Goal: Task Accomplishment & Management: Complete application form

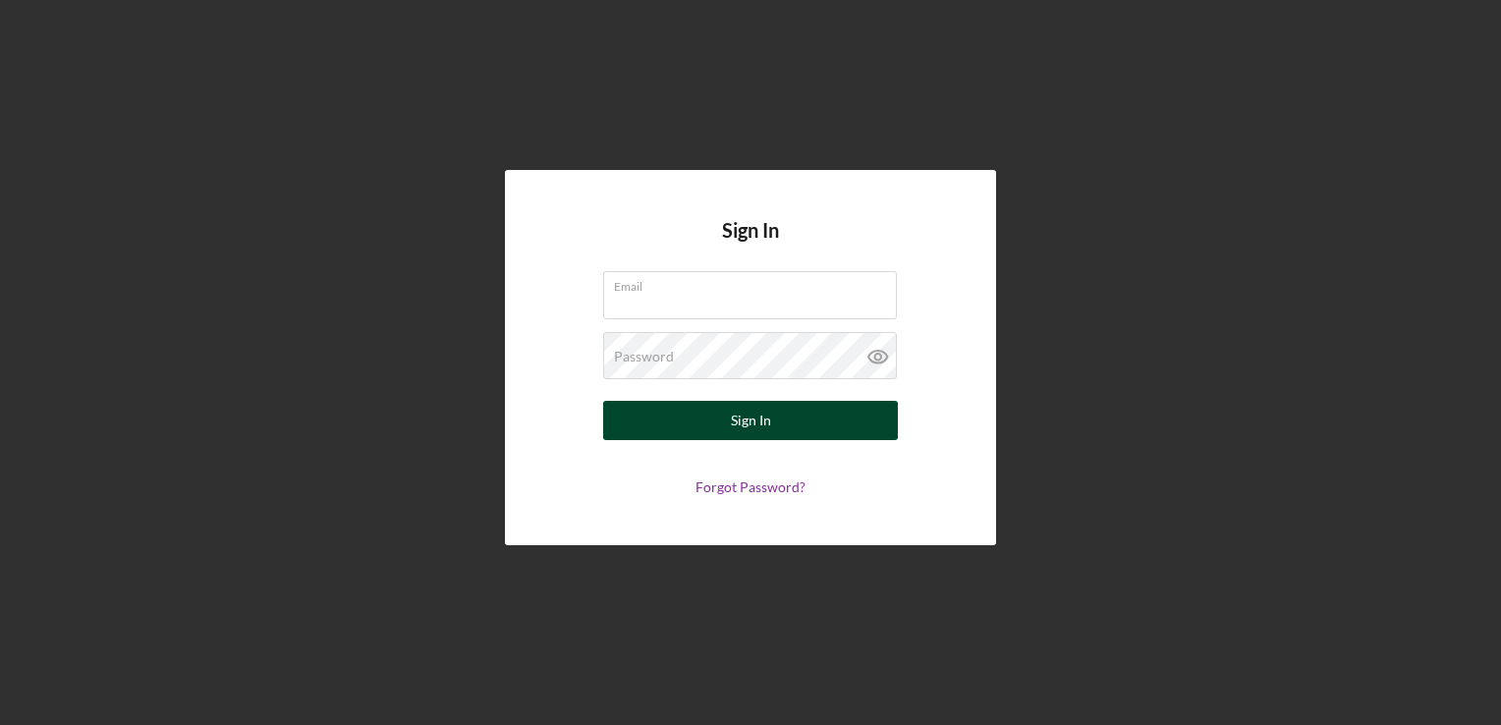
type input "[EMAIL_ADDRESS][DOMAIN_NAME]"
click at [746, 426] on div "Sign In" at bounding box center [751, 420] width 40 height 39
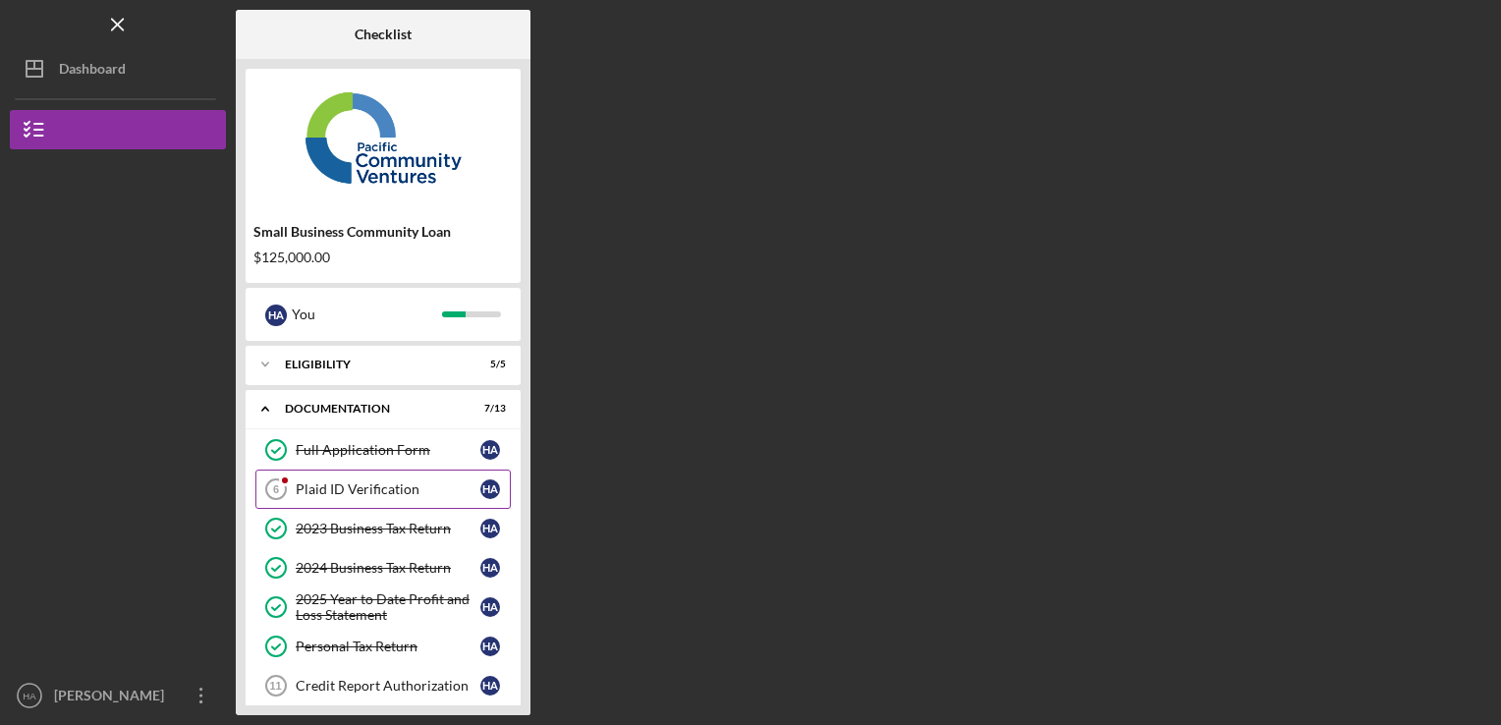
click at [373, 481] on div "Plaid ID Verification" at bounding box center [388, 489] width 185 height 16
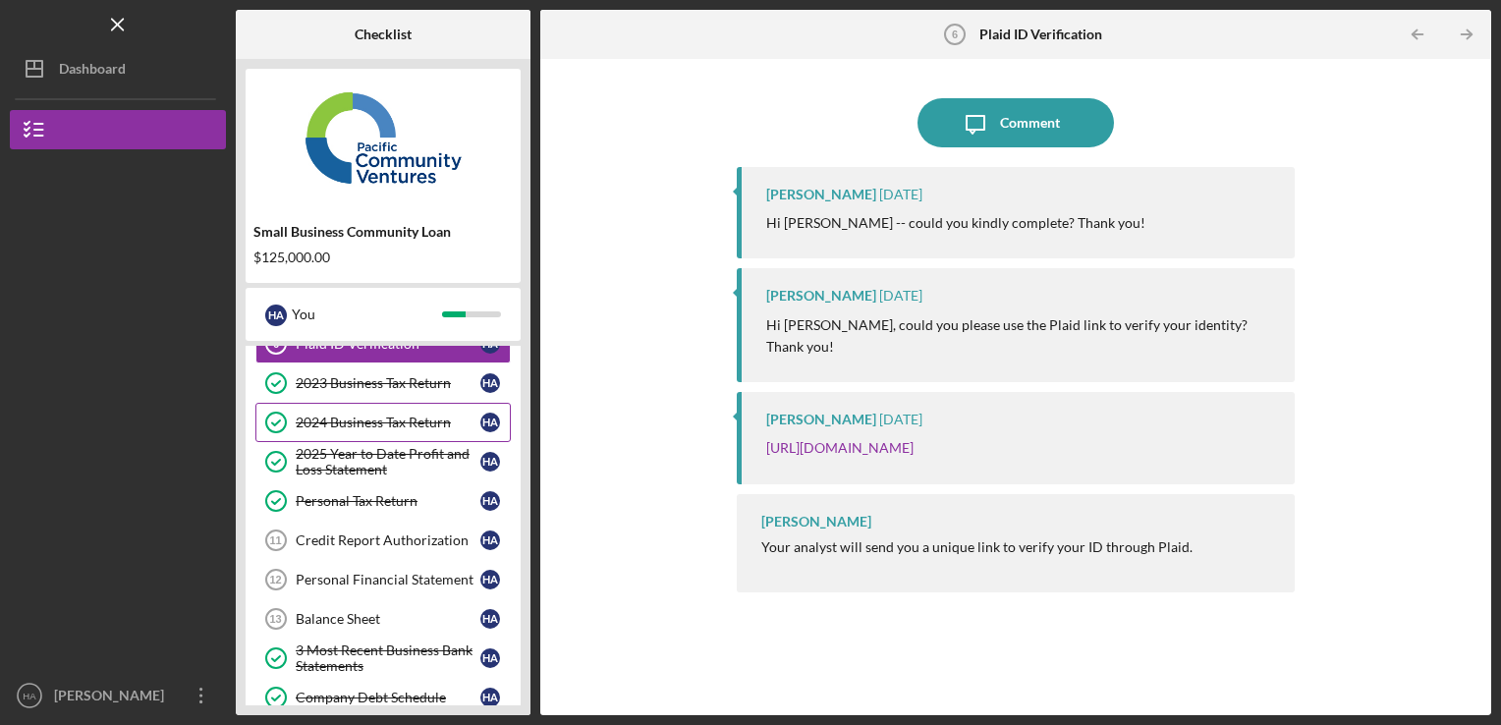
scroll to position [104, 0]
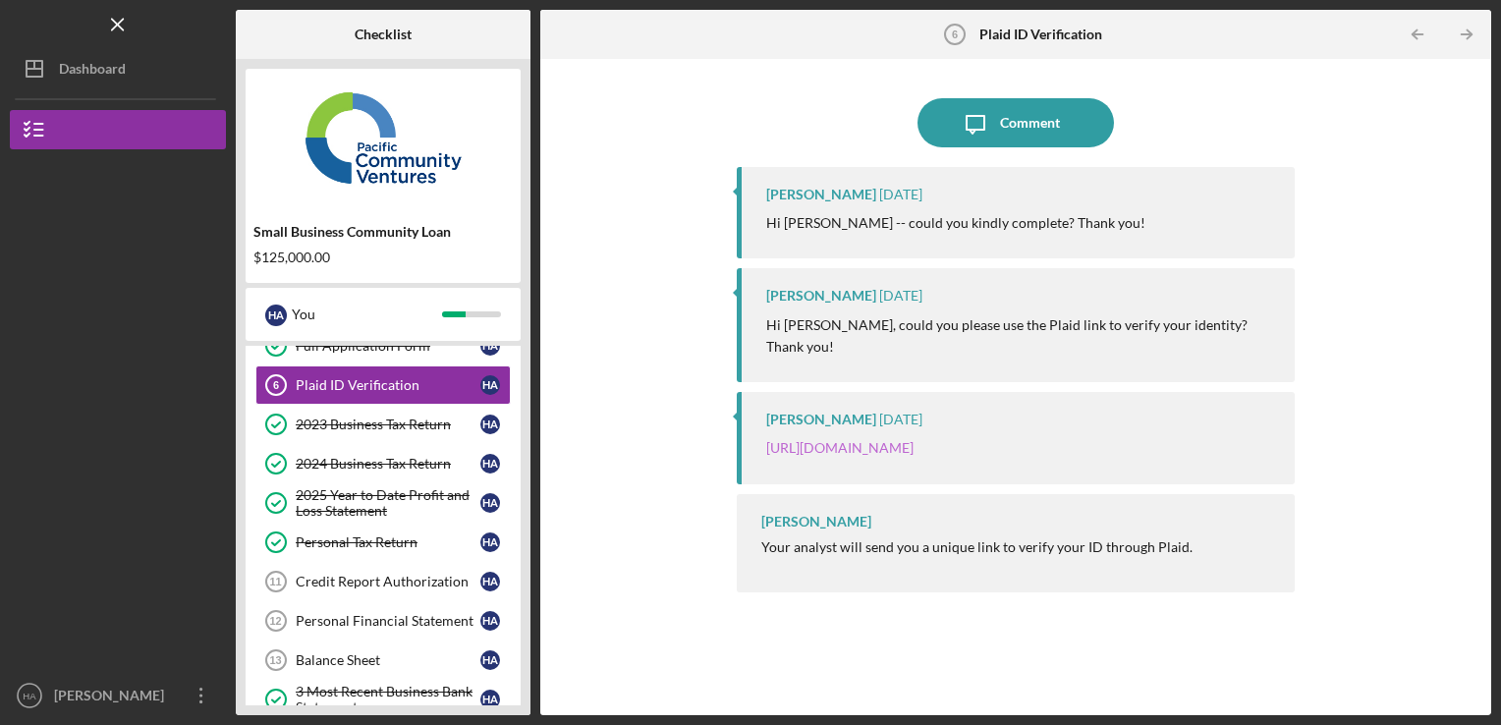
click at [900, 439] on link "[URL][DOMAIN_NAME]" at bounding box center [839, 447] width 147 height 17
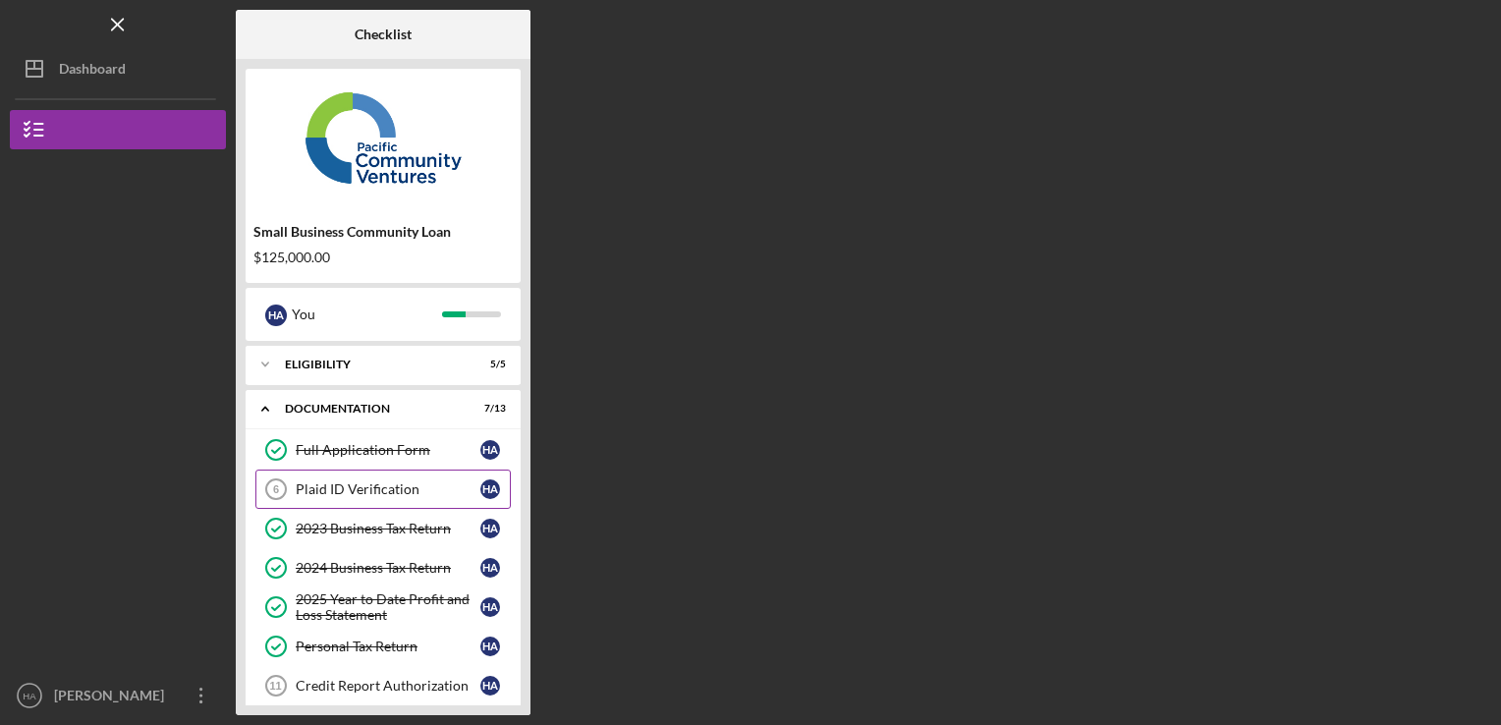
click at [385, 490] on div "Plaid ID Verification" at bounding box center [388, 489] width 185 height 16
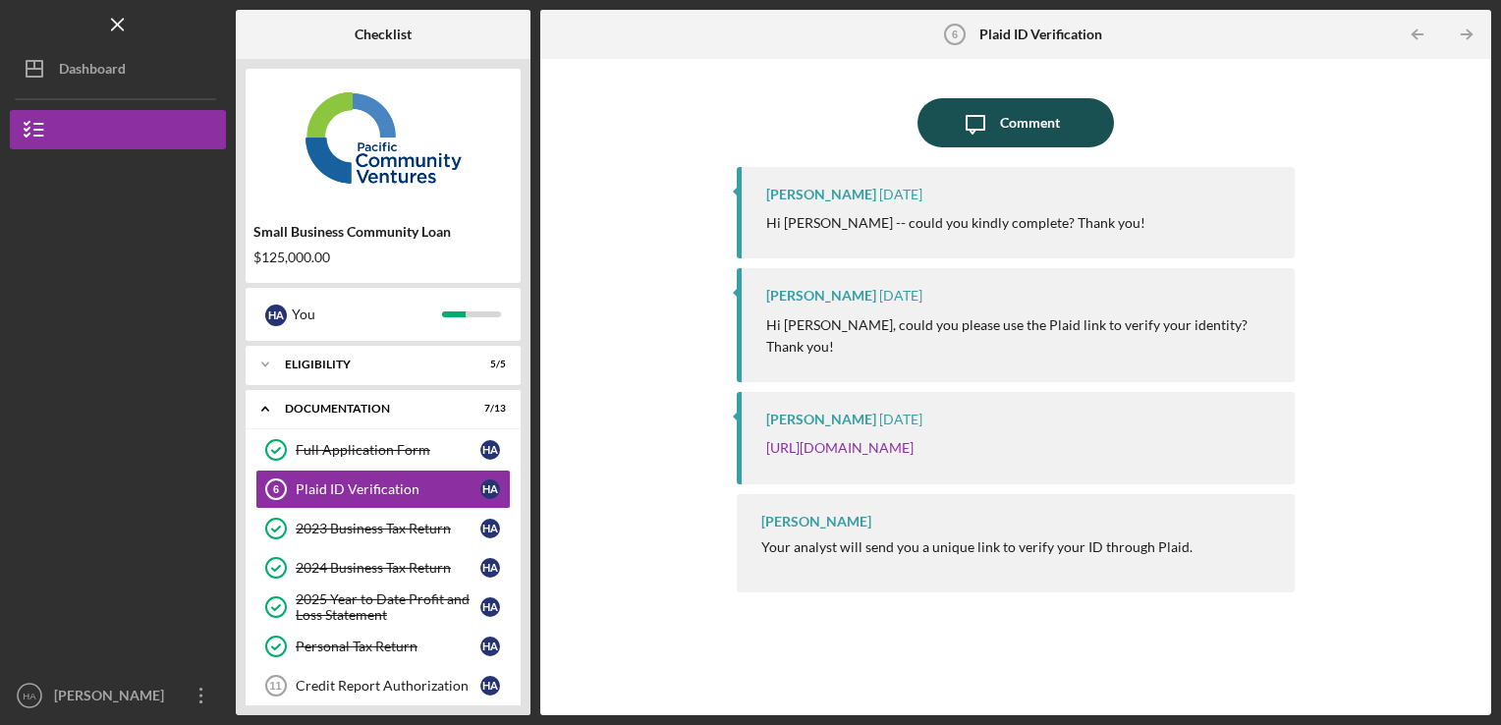
click at [1035, 125] on div "Comment" at bounding box center [1030, 122] width 60 height 49
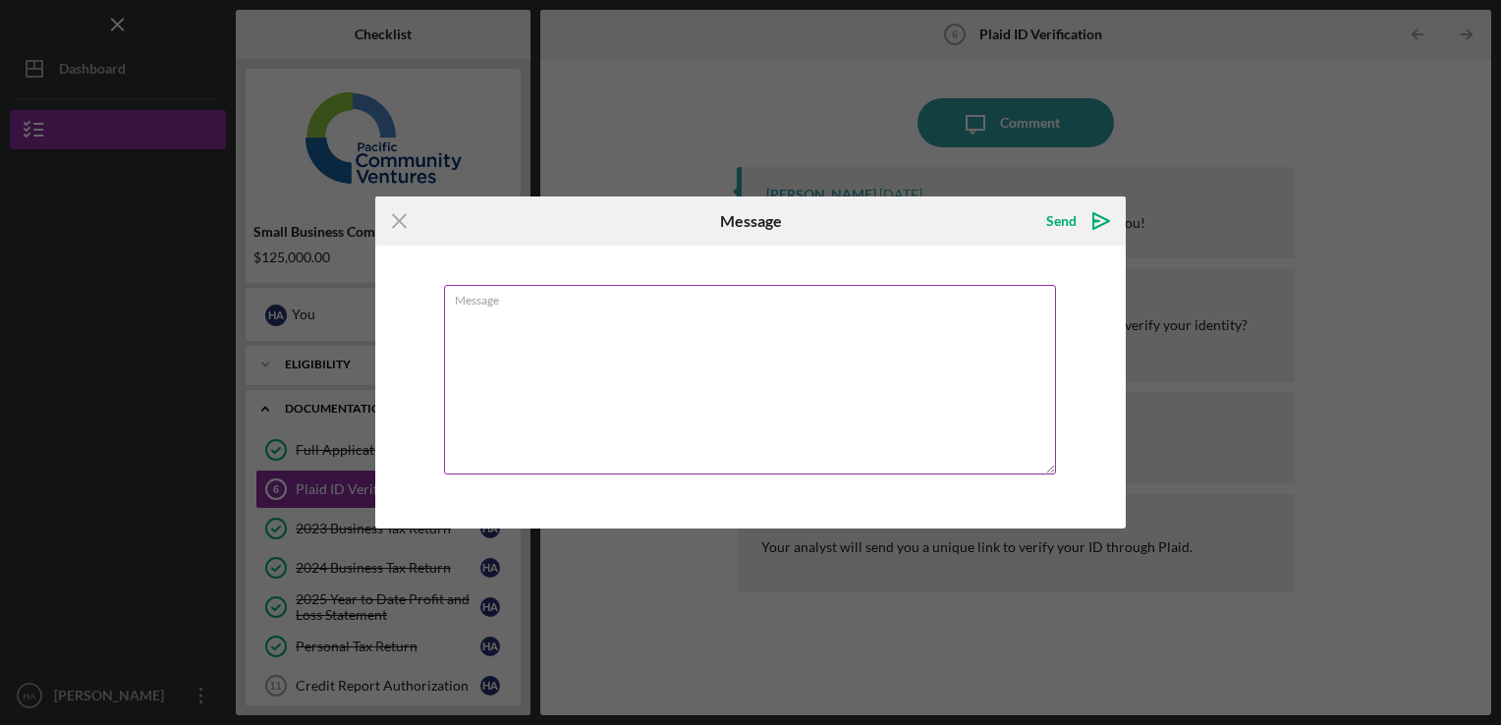
click at [872, 397] on textarea "Message" at bounding box center [750, 380] width 612 height 190
type textarea "Hi"
click at [395, 226] on icon "Icon/Menu Close" at bounding box center [399, 220] width 49 height 49
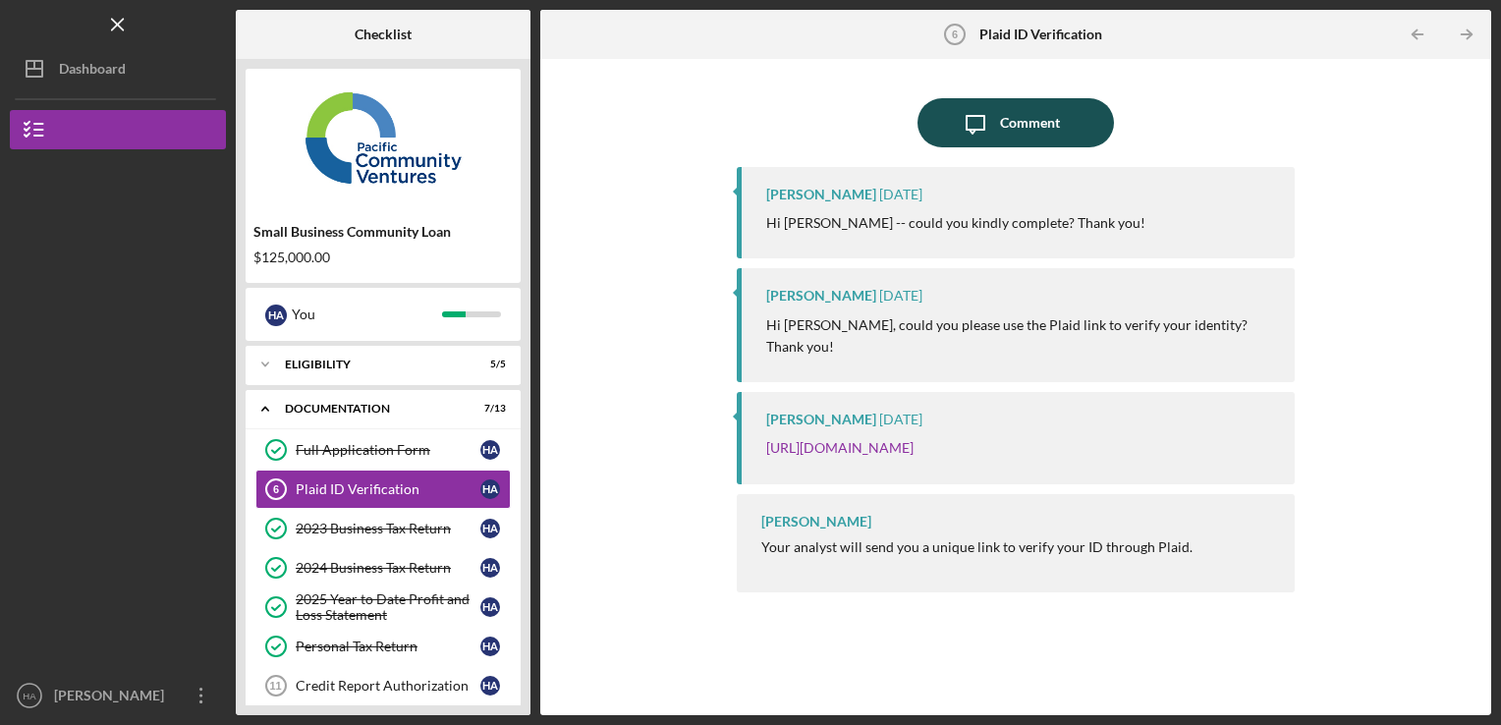
click at [1020, 120] on div "Comment" at bounding box center [1030, 122] width 60 height 49
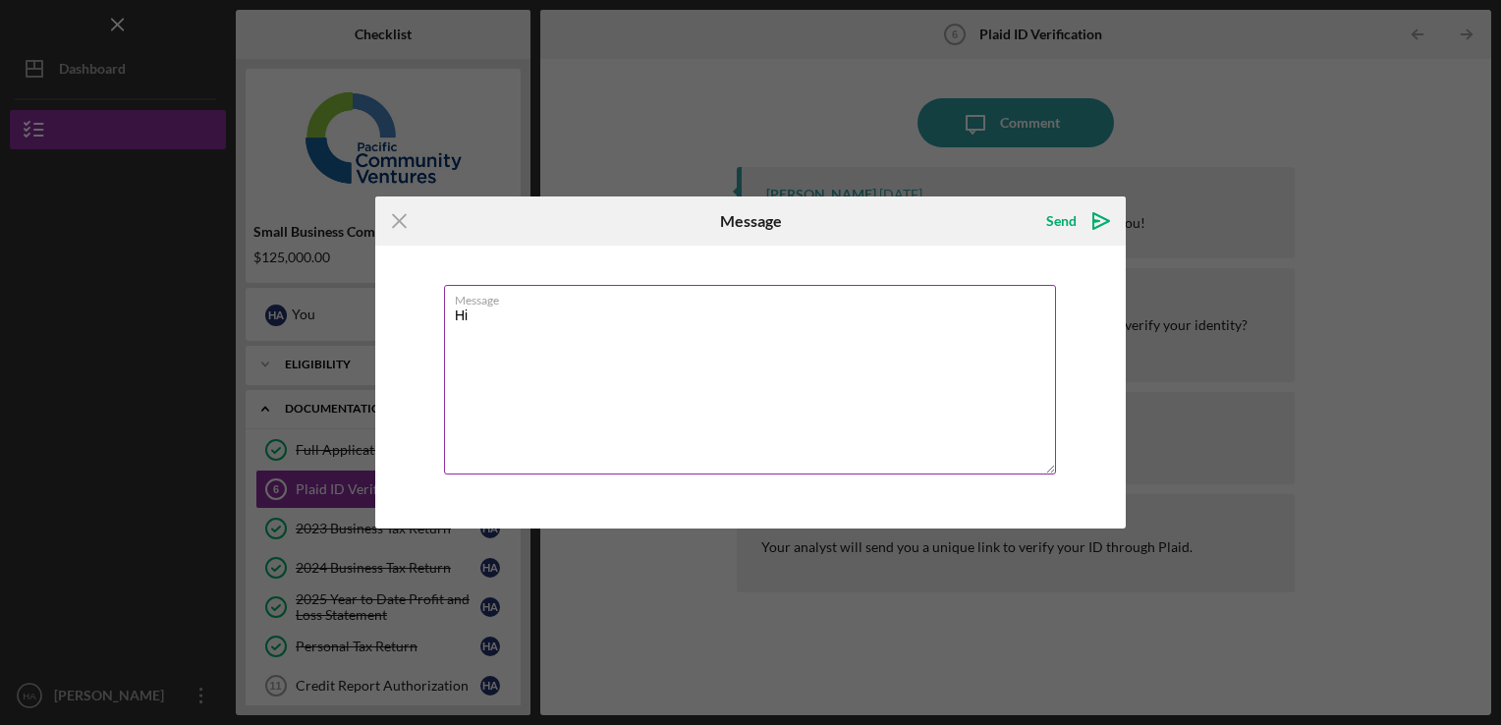
click at [759, 324] on textarea "Hi" at bounding box center [750, 380] width 612 height 190
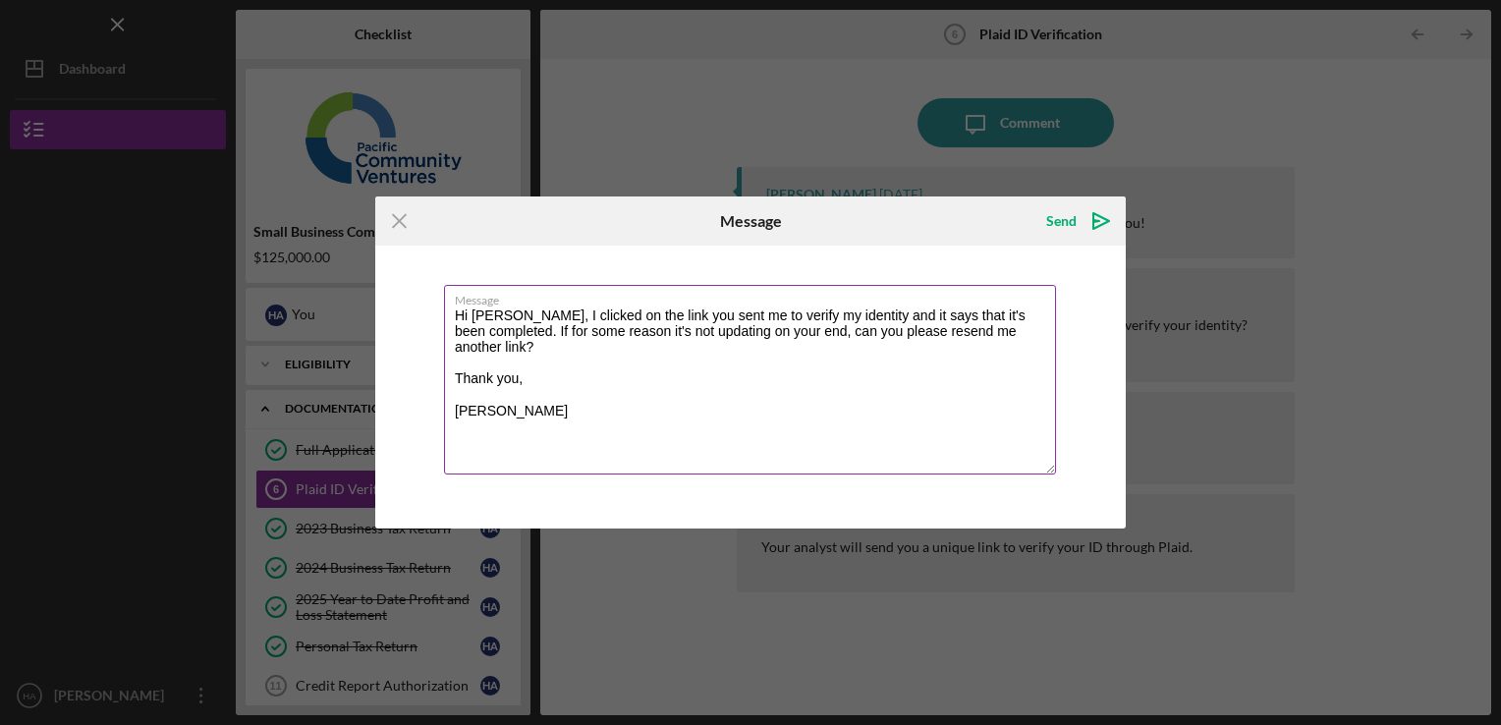
click at [735, 438] on textarea "Hi Grace, I clicked on the link you sent me to verify my identity and it says t…" at bounding box center [750, 380] width 612 height 190
click at [806, 385] on textarea "Hi Grace, I clicked on the link you sent me to verify my identity and it says t…" at bounding box center [750, 380] width 612 height 190
type textarea "Hi Grace, I clicked on the link you sent me to verify my identity and it says t…"
click at [1065, 227] on div "Send" at bounding box center [1061, 220] width 30 height 39
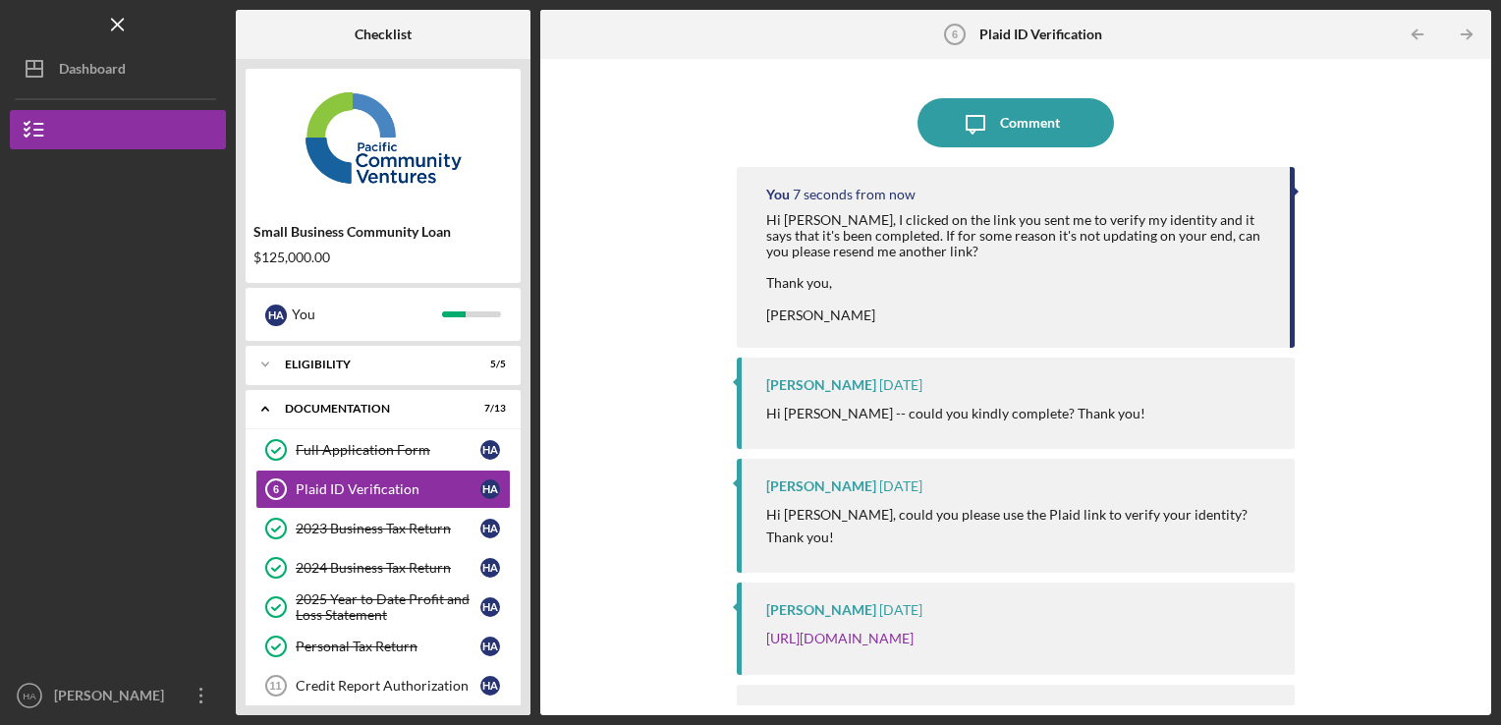
scroll to position [76, 0]
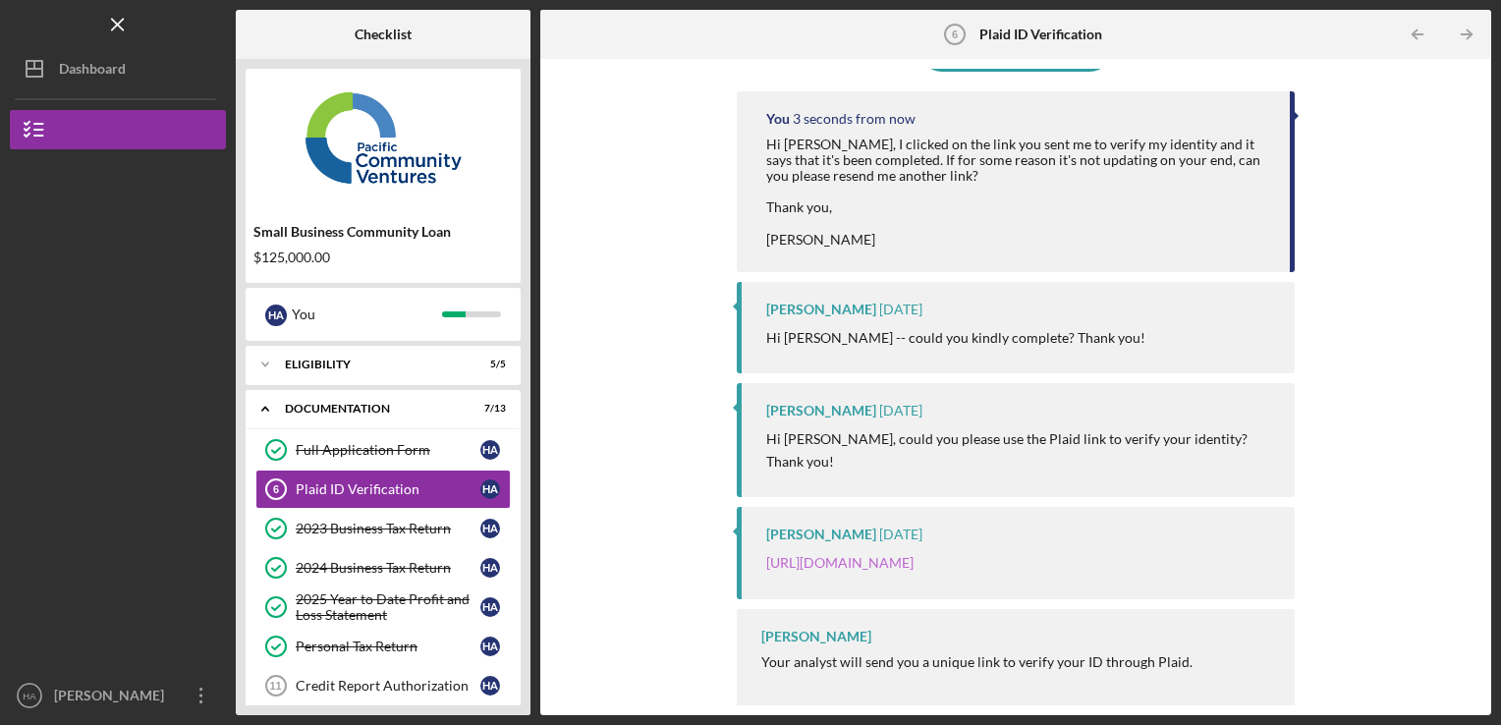
click at [914, 554] on link "[URL][DOMAIN_NAME]" at bounding box center [839, 562] width 147 height 17
